Goal: Information Seeking & Learning: Learn about a topic

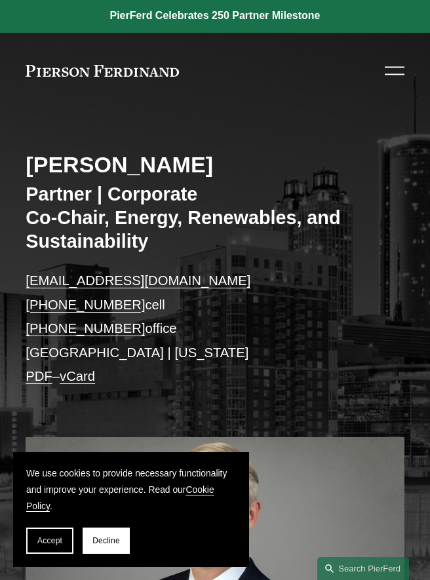
click at [56, 536] on span "Accept" at bounding box center [49, 540] width 25 height 9
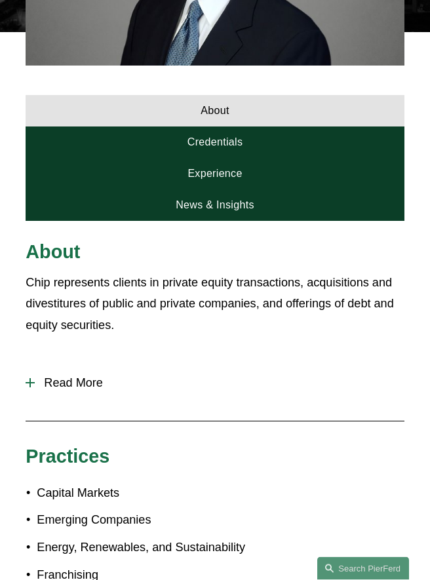
scroll to position [592, 0]
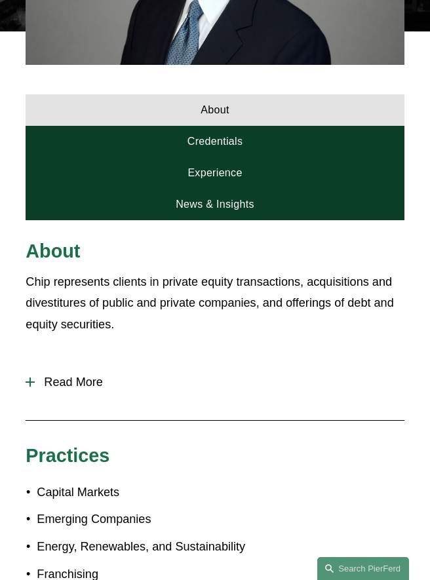
click at [231, 142] on link "Credentials" at bounding box center [215, 141] width 378 height 31
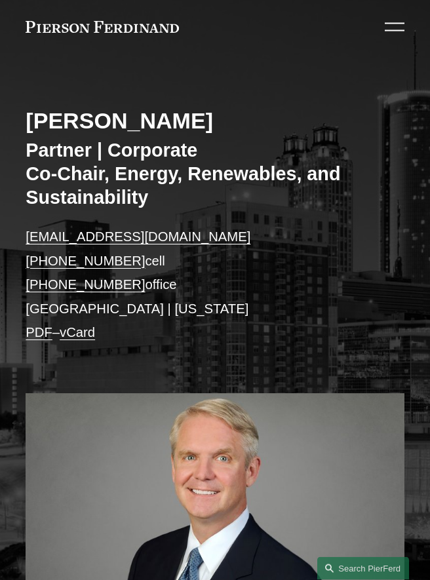
scroll to position [0, 0]
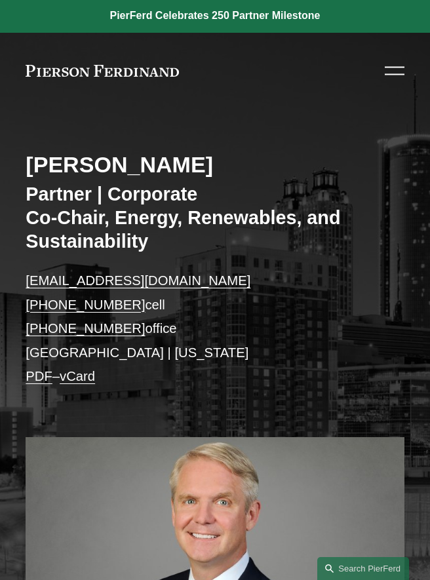
click at [398, 74] on div at bounding box center [395, 74] width 20 height 1
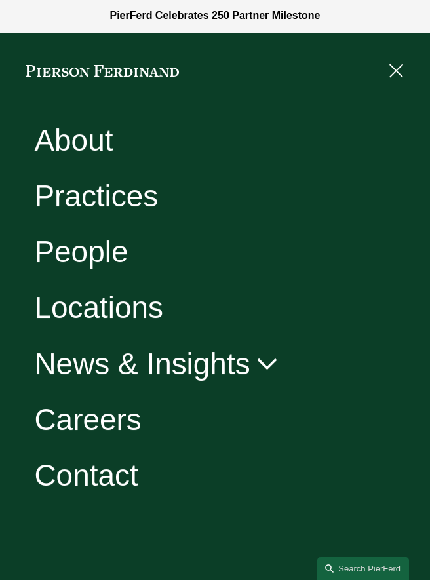
click at [112, 472] on link "Contact" at bounding box center [86, 476] width 104 height 30
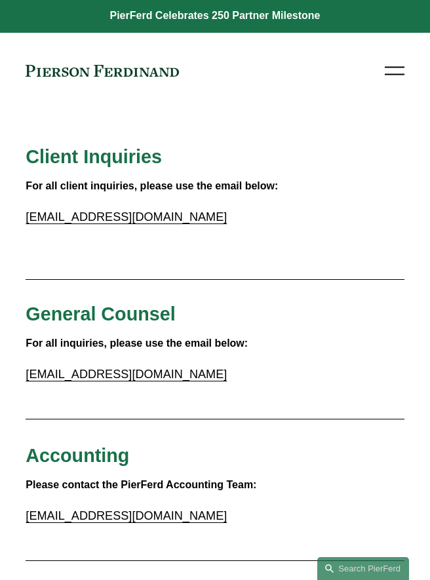
click at [398, 74] on div at bounding box center [395, 74] width 20 height 1
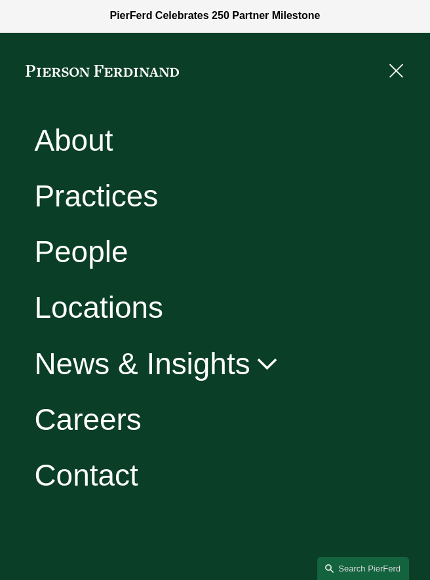
click at [104, 263] on link "People" at bounding box center [81, 252] width 94 height 30
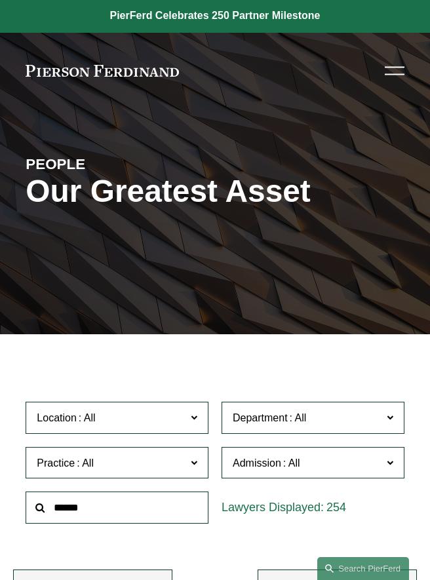
scroll to position [18, 0]
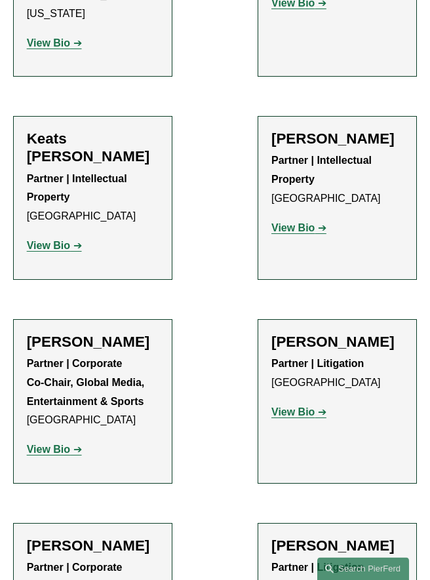
scroll to position [2415, 0]
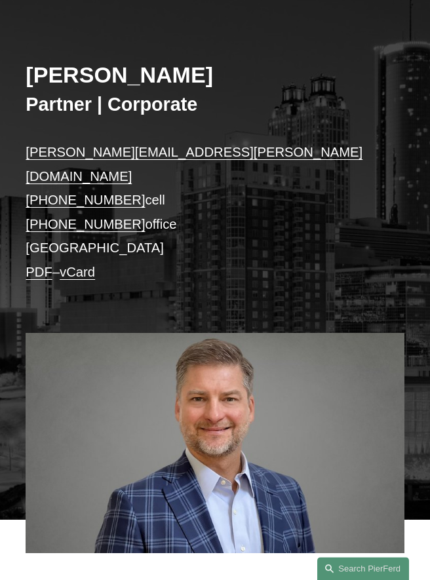
scroll to position [89, 0]
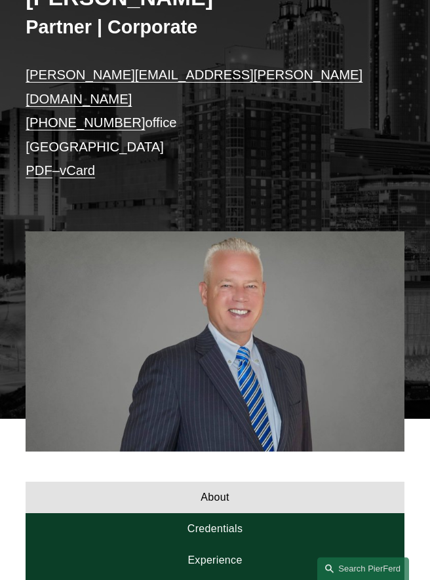
scroll to position [165, 0]
